Goal: Task Accomplishment & Management: Use online tool/utility

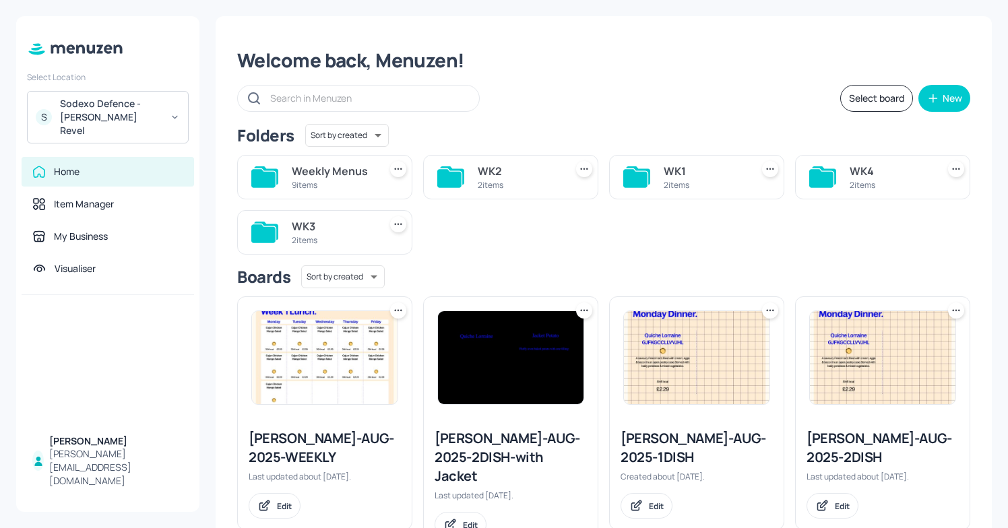
scroll to position [34, 0]
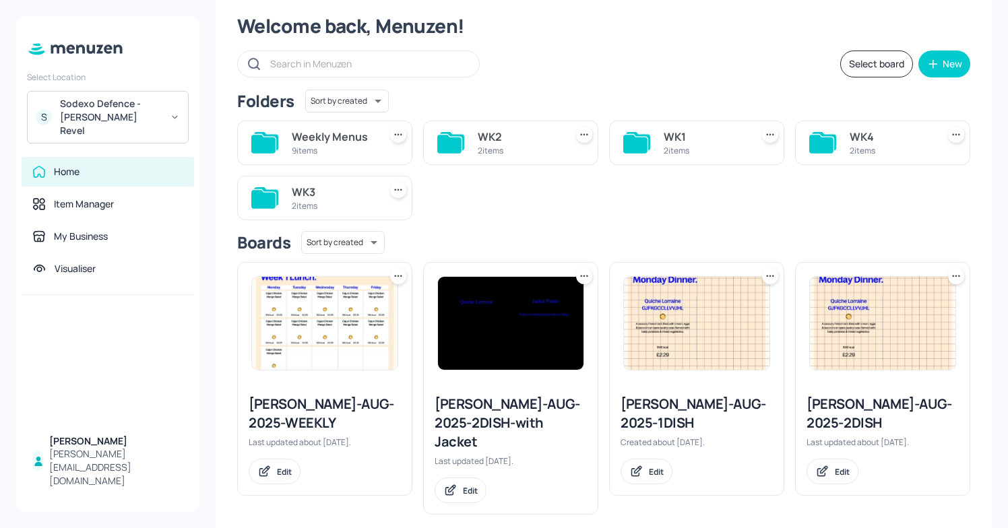
click at [74, 109] on div "Sodexo Defence - Newbold Revel" at bounding box center [111, 117] width 102 height 40
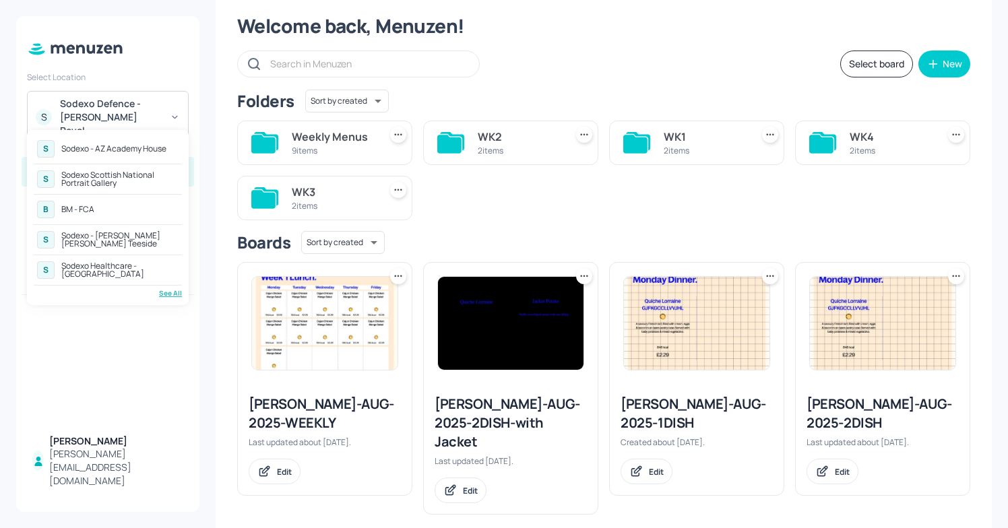
click at [168, 294] on div "See All" at bounding box center [108, 293] width 148 height 10
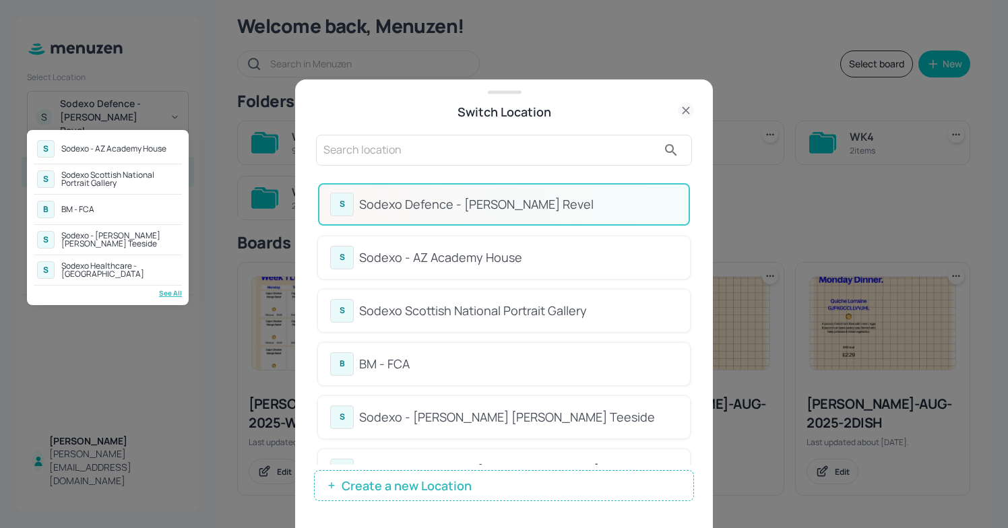
drag, startPoint x: 688, startPoint y: 210, endPoint x: 673, endPoint y: 297, distance: 88.3
click at [674, 297] on div at bounding box center [504, 264] width 1008 height 528
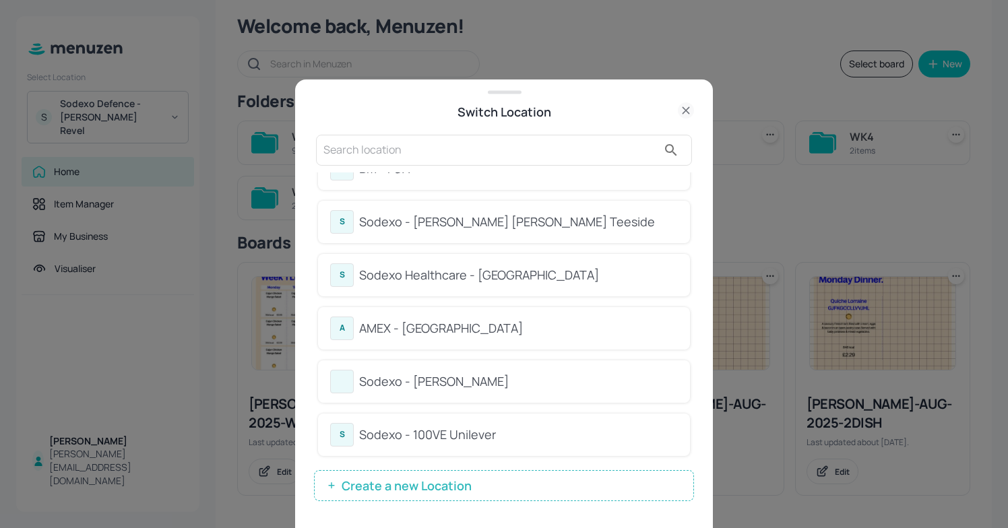
scroll to position [197, 0]
click at [474, 315] on div "A AMEX - Frankfurt" at bounding box center [504, 327] width 348 height 24
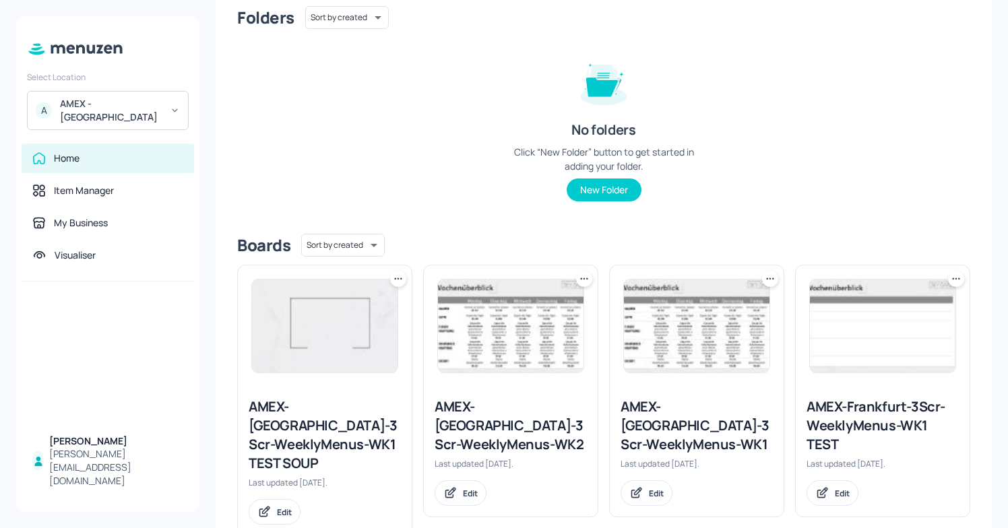
scroll to position [139, 0]
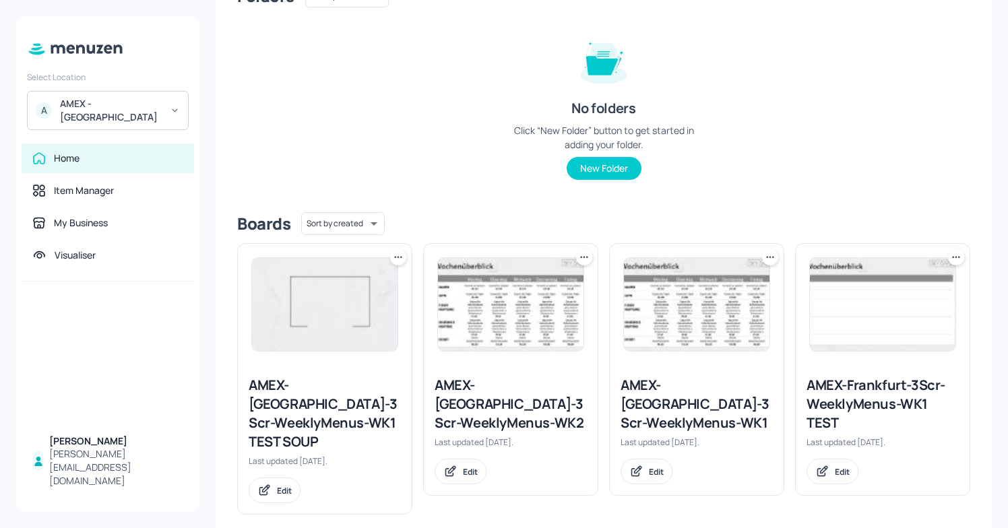
click at [321, 407] on div "AMEX-Frankfurt-3Scr-WeeklyMenus-WK1 TEST SOUP" at bounding box center [325, 413] width 152 height 75
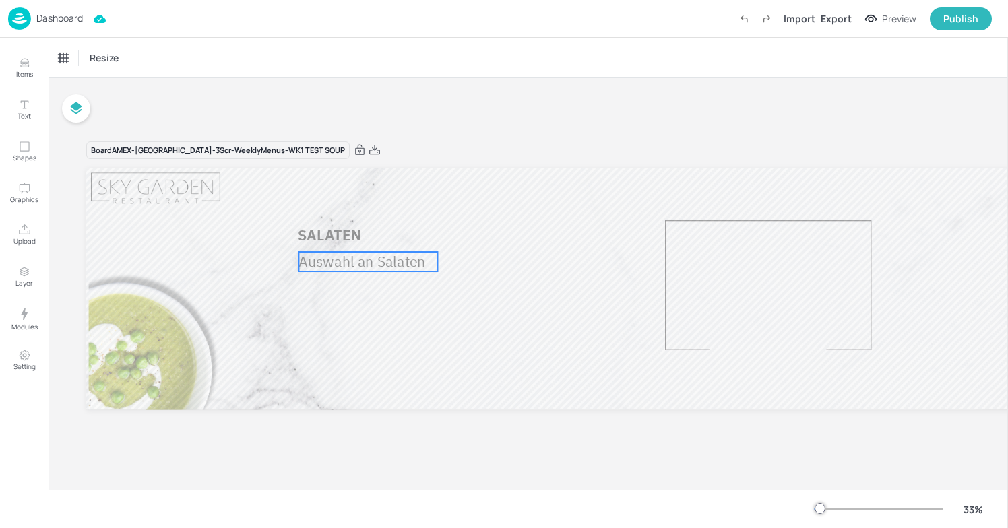
click at [356, 268] on p "Auswahl an Salaten" at bounding box center [367, 262] width 139 height 20
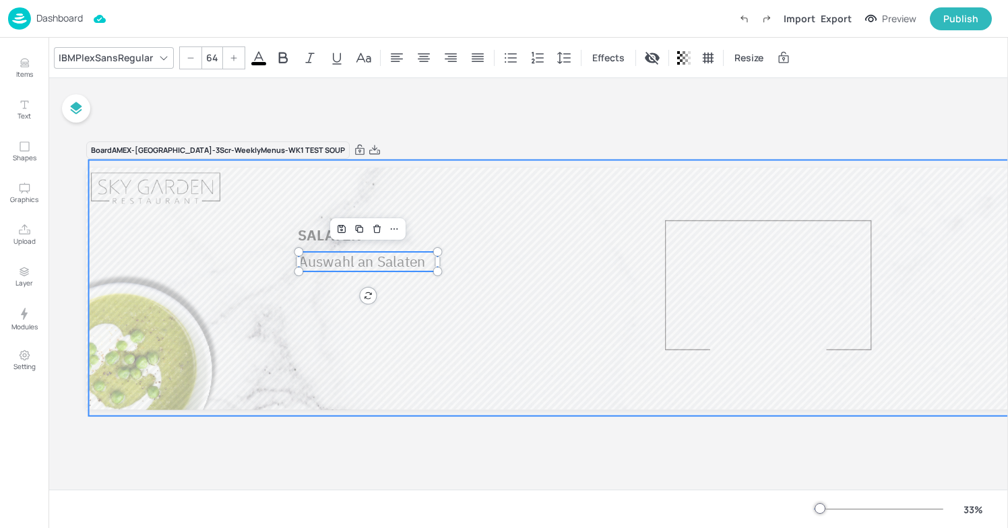
click at [398, 350] on div at bounding box center [750, 288] width 1367 height 256
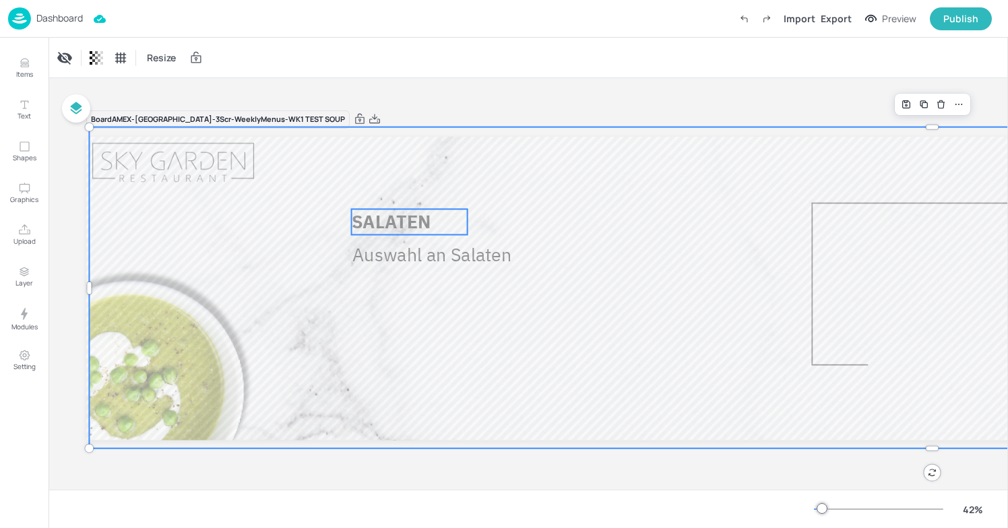
click at [407, 222] on span "SALATEN" at bounding box center [391, 222] width 79 height 24
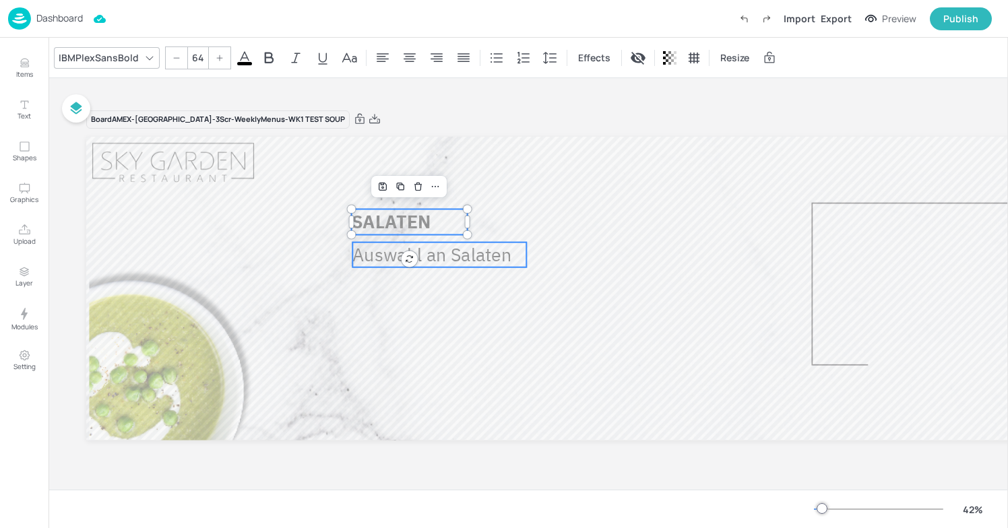
click at [372, 255] on p "Auswahl an Salaten" at bounding box center [439, 254] width 174 height 25
type input "64"
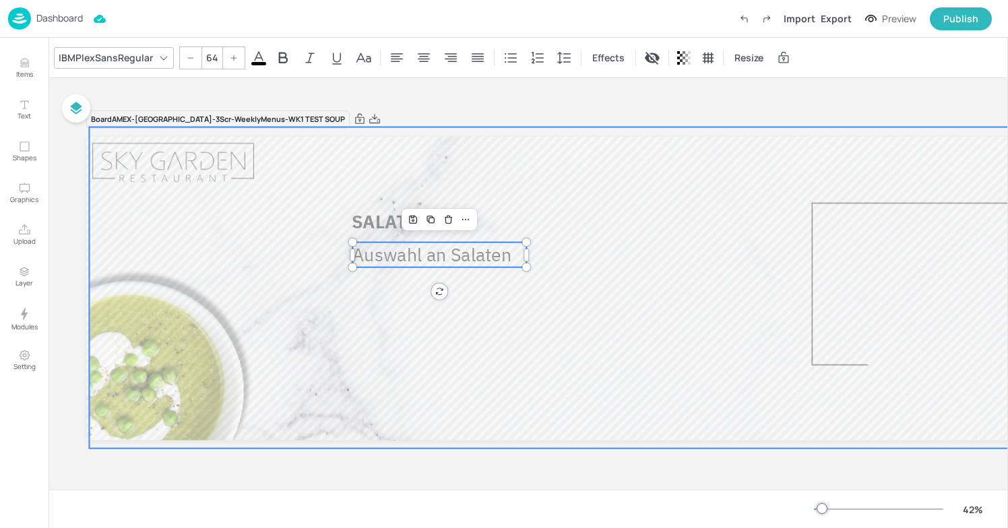
click at [308, 259] on div at bounding box center [918, 287] width 1713 height 321
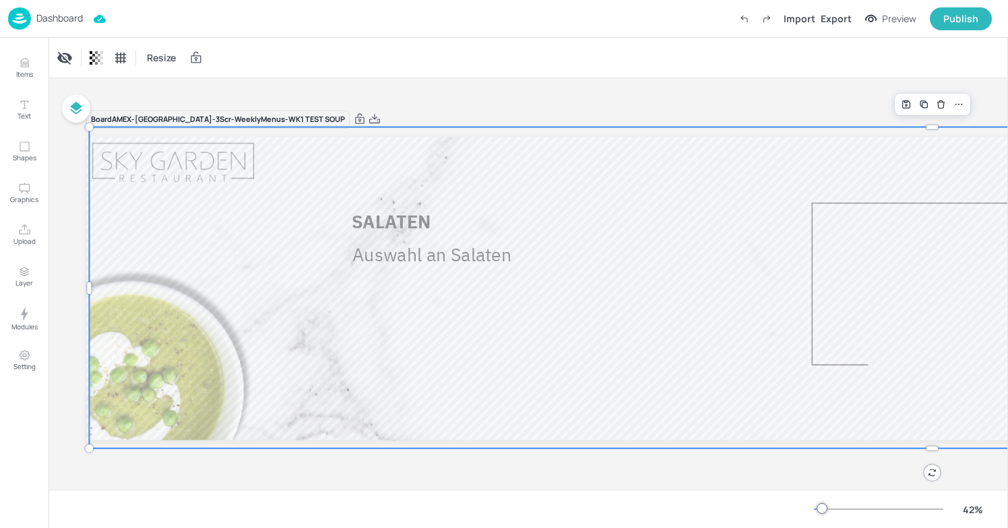
click at [172, 160] on div at bounding box center [918, 287] width 1713 height 321
click at [395, 259] on p "Auswahl an Salaten" at bounding box center [439, 254] width 174 height 25
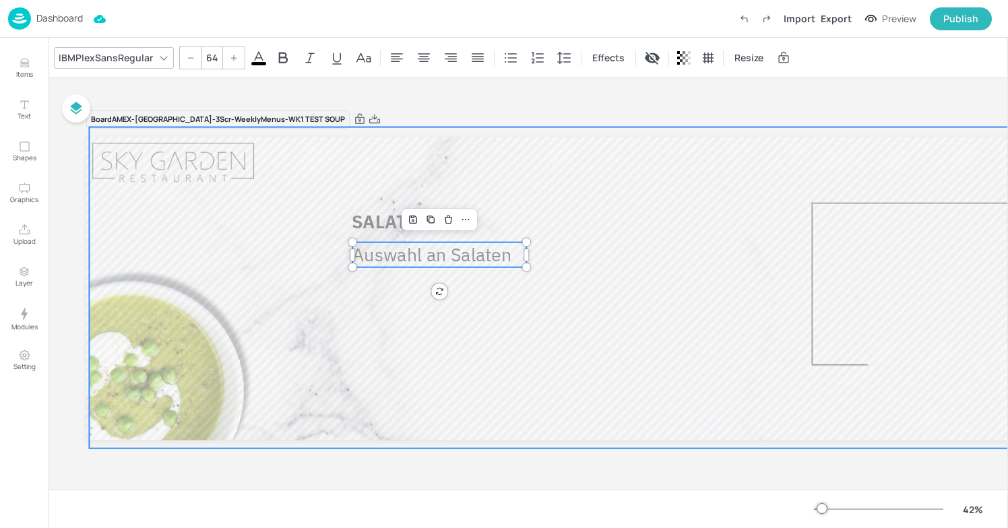
click at [361, 296] on div at bounding box center [918, 287] width 1713 height 321
